Goal: Information Seeking & Learning: Understand process/instructions

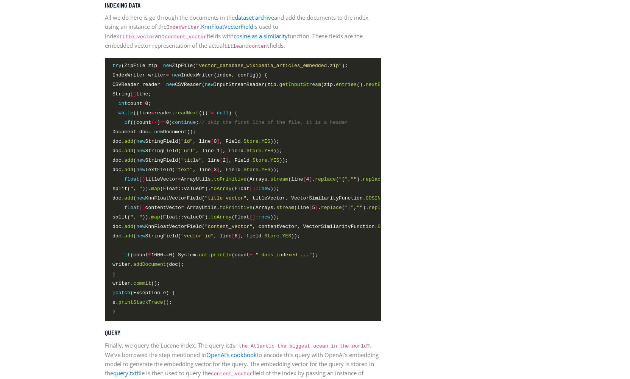
click at [284, 200] on span "doc. add ( new KnnFloatVectorField( "title_vector" , titleVector, VectorSimilar…" at bounding box center [252, 198] width 280 height 8
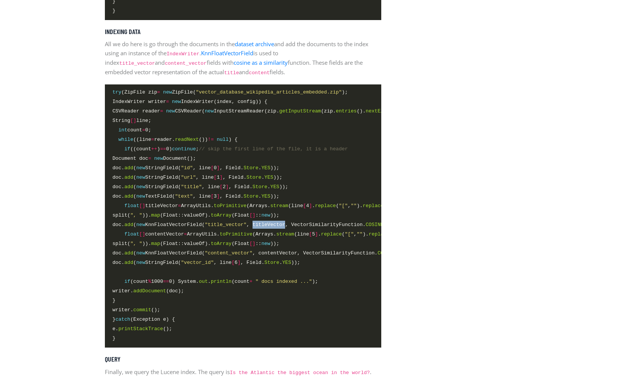
scroll to position [1612, 0]
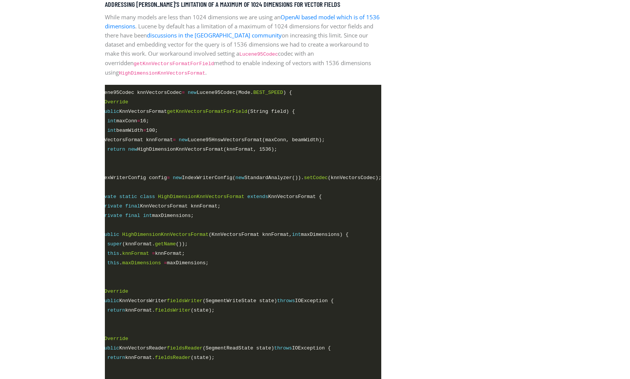
scroll to position [0, 0]
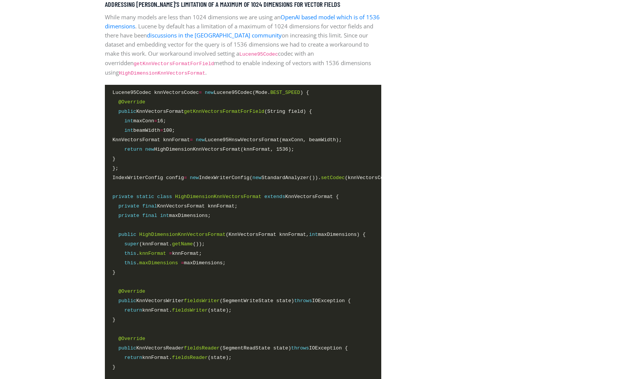
click at [66, 218] on section "Tutorials by [PERSON_NAME] / on [DATE] Vector Search with [PERSON_NAME] What is…" at bounding box center [315, 330] width 630 height 2692
click at [66, 201] on section "Tutorials by [PERSON_NAME] / on [DATE] Vector Search with [PERSON_NAME] What is…" at bounding box center [315, 330] width 630 height 2692
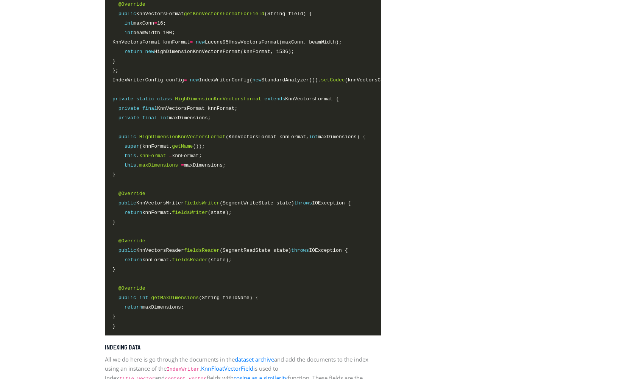
scroll to position [1270, 0]
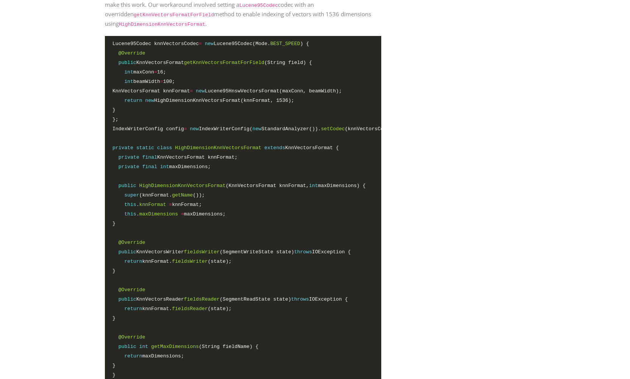
click at [85, 211] on section "Tutorials by [PERSON_NAME] / on [DATE] Vector Search with [PERSON_NAME] What is…" at bounding box center [315, 281] width 630 height 2692
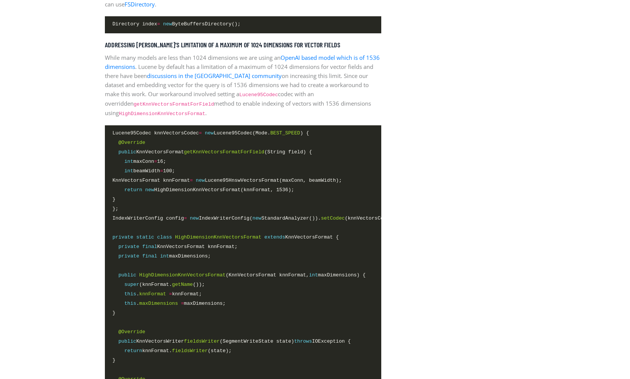
scroll to position [1173, 0]
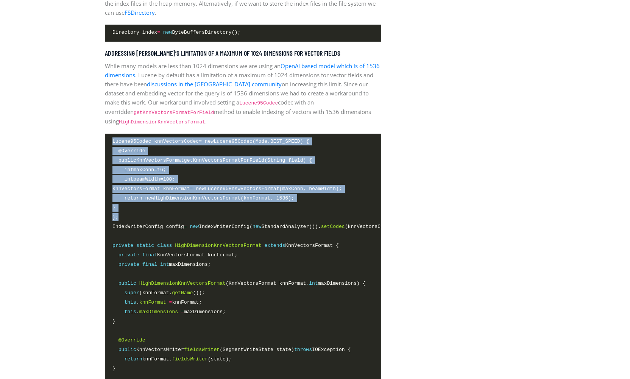
drag, startPoint x: 129, startPoint y: 215, endPoint x: 105, endPoint y: 144, distance: 75.2
click at [105, 144] on pre "Lucene95Codec knnVectorsCodec = new Lucene95Codec(Mode. BEST_SPEED ) { @Overrid…" at bounding box center [243, 308] width 277 height 348
copy code "Lucene95Codec knnVectorsCodec = new Lucene95Codec(Mode. BEST_SPEED ) { @Overrid…"
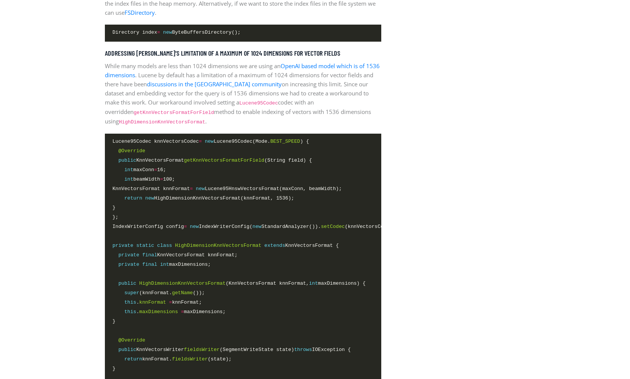
click at [187, 226] on span "=" at bounding box center [185, 227] width 3 height 6
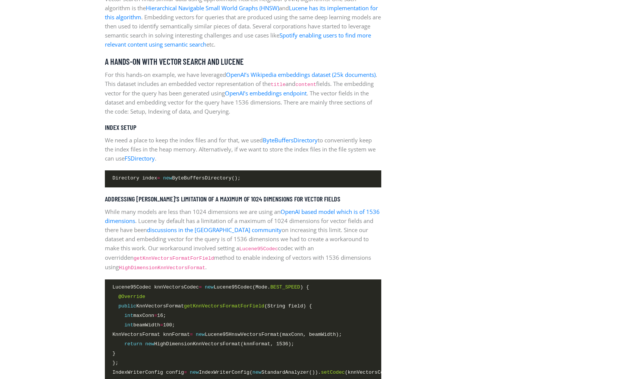
scroll to position [1075, 0]
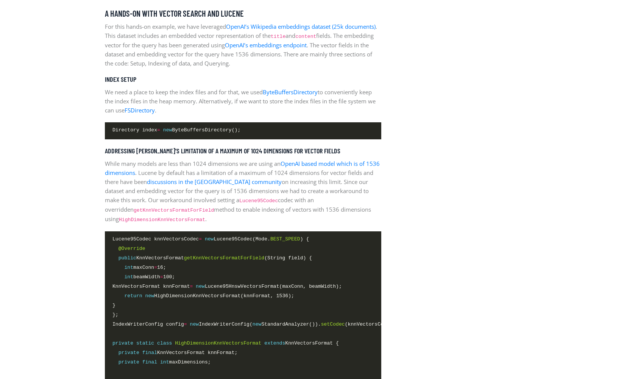
click at [279, 286] on span "KnnVectorsFormat knnFormat = new Lucene95HnswVectorsFormat(maxConn, beamWidth);" at bounding box center [227, 287] width 230 height 8
copy span "Lucene95HnswVectorsFormat"
click at [233, 286] on span "KnnVectorsFormat knnFormat = new Lucene95HnswVectorsFormat(maxConn, beamWidth);" at bounding box center [227, 287] width 230 height 8
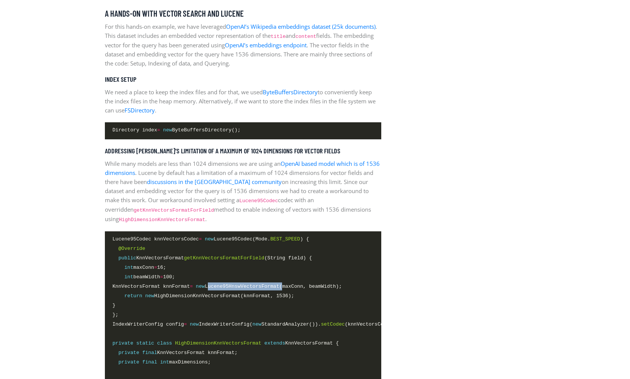
click at [233, 286] on span "KnnVectorsFormat knnFormat = new Lucene95HnswVectorsFormat(maxConn, beamWidth);" at bounding box center [227, 287] width 230 height 8
click at [253, 255] on span "getKnnVectorsFormatForField" at bounding box center [224, 258] width 80 height 6
click at [240, 285] on span "KnnVectorsFormat knnFormat = new Lucene95HnswVectorsFormat(maxConn, beamWidth);" at bounding box center [227, 287] width 230 height 8
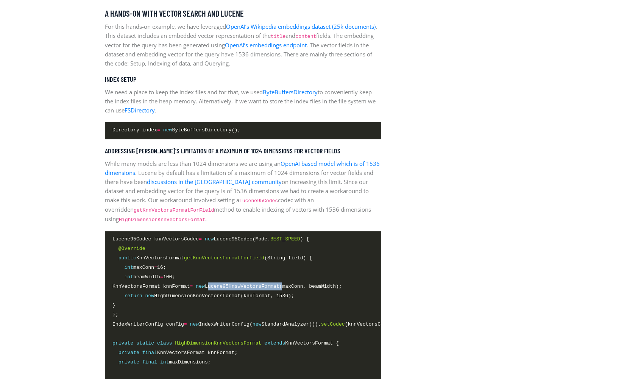
copy span "Lucene95HnswVectorsFormat"
click at [344, 272] on span "int maxConn = 16;" at bounding box center [242, 268] width 261 height 9
click at [214, 297] on span "return new HighDimensionKnnVectorsFormat(knnFormat, 1536);" at bounding box center [203, 296] width 182 height 8
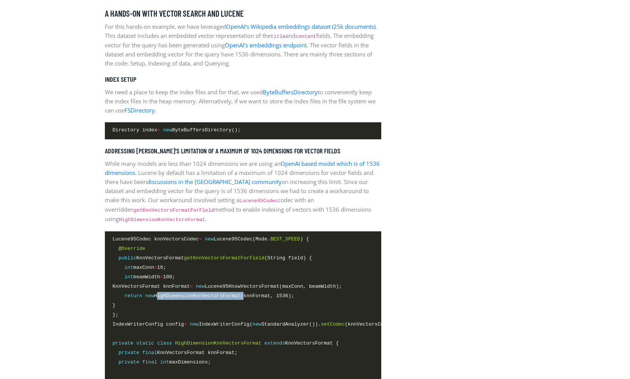
copy span "HighDimensionKnnVectorsFormat"
click at [272, 295] on span "return new HighDimensionKnnVectorsFormat(knnFormat, 1536);" at bounding box center [203, 296] width 182 height 8
click at [263, 296] on span "return new HighDimensionKnnVectorsFormat(knnFormat, 1536);" at bounding box center [203, 296] width 182 height 8
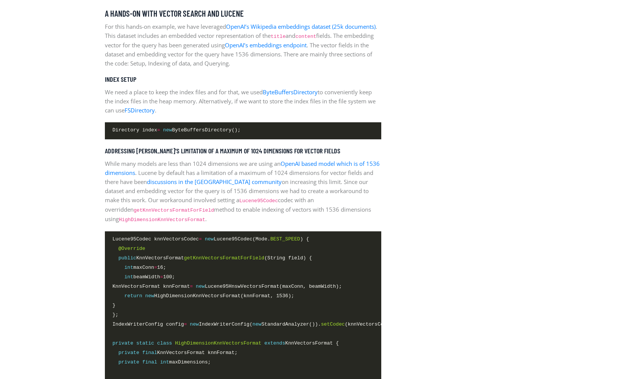
click at [216, 295] on span "return new HighDimensionKnnVectorsFormat(knnFormat, 1536);" at bounding box center [203, 296] width 182 height 8
click at [214, 295] on span "return new HighDimensionKnnVectorsFormat(knnFormat, 1536);" at bounding box center [203, 296] width 182 height 8
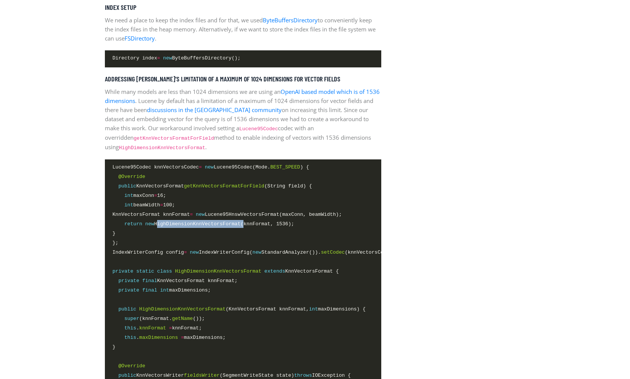
scroll to position [1173, 0]
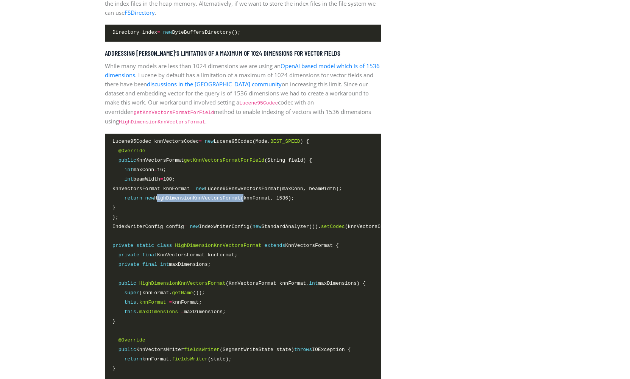
copy span "HighDimensionKnnVectorsFormat"
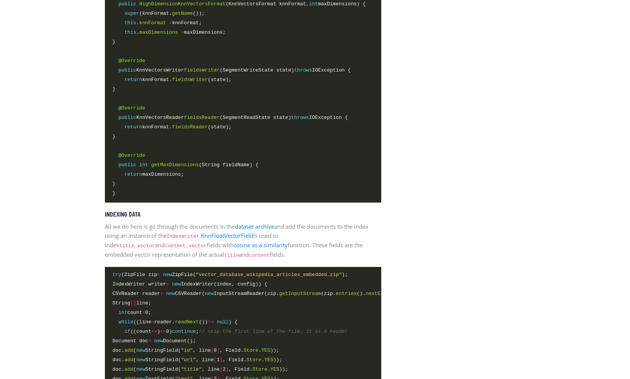
scroll to position [1466, 0]
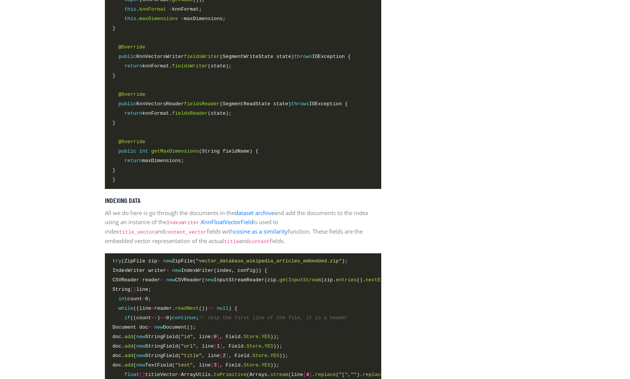
click at [94, 233] on section "Tutorials by [PERSON_NAME] / on [DATE] Vector Search with [PERSON_NAME] What is…" at bounding box center [315, 86] width 630 height 2692
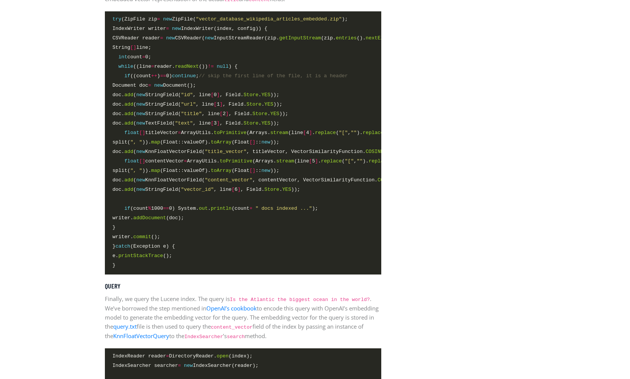
scroll to position [1759, 0]
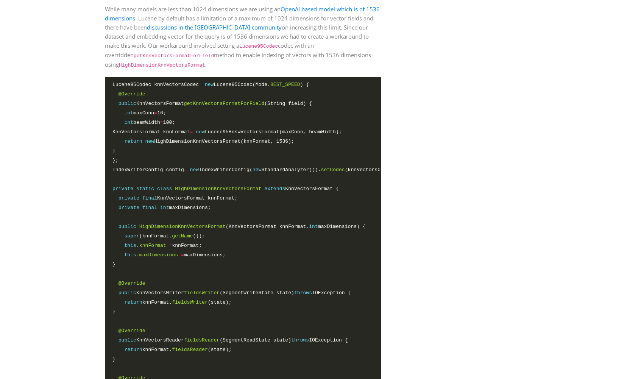
scroll to position [1222, 0]
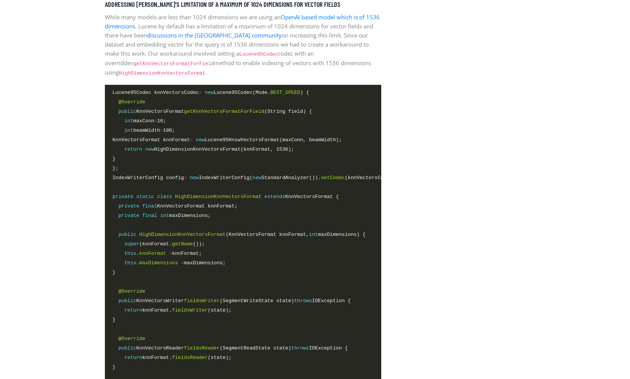
click at [431, 148] on aside "Latest Article Building the foundations: Apache Lucene Accelerated with the NVI…" at bounding box center [459, 330] width 144 height 2578
click at [242, 93] on span "Lucene95Codec knnVectorsCodec = new Lucene95Codec(Mode. BEST_SPEED ) {" at bounding box center [210, 93] width 197 height 8
